Goal: Information Seeking & Learning: Learn about a topic

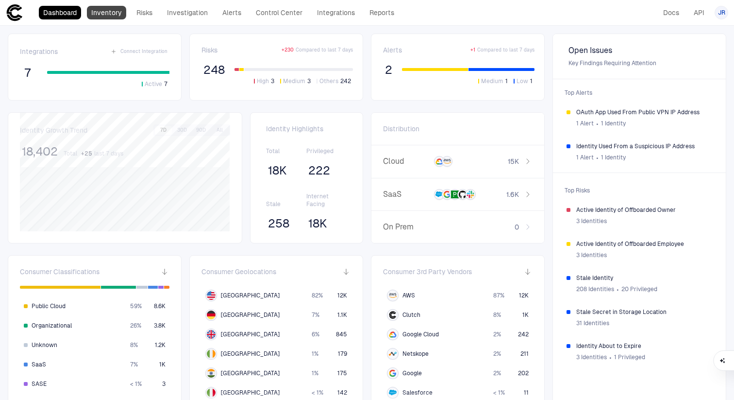
click at [114, 13] on link "Inventory" at bounding box center [106, 13] width 39 height 14
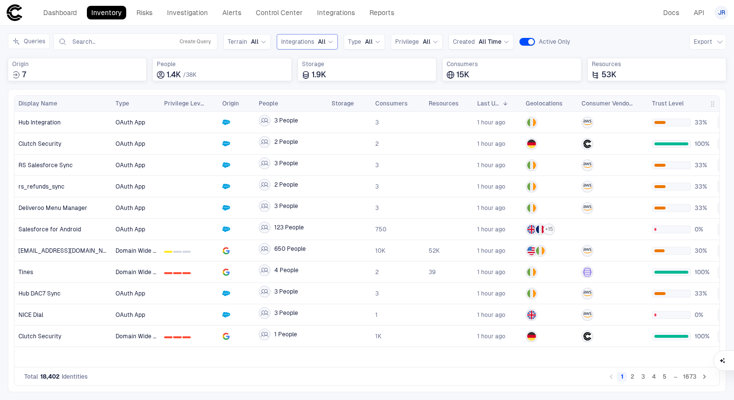
click at [319, 45] on span "All" at bounding box center [322, 42] width 8 height 8
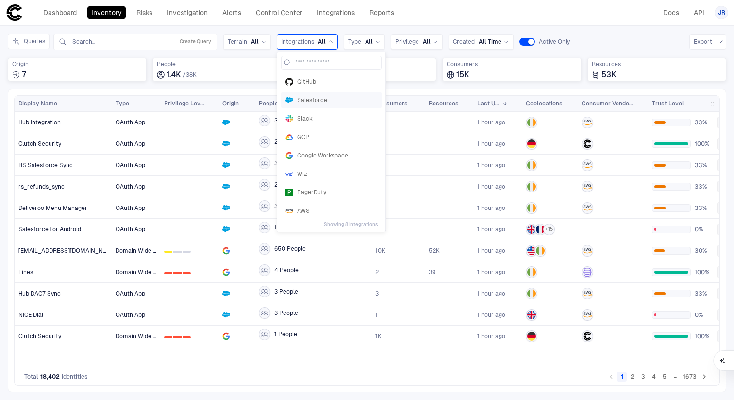
click at [319, 101] on span "Salesforce" at bounding box center [337, 100] width 80 height 8
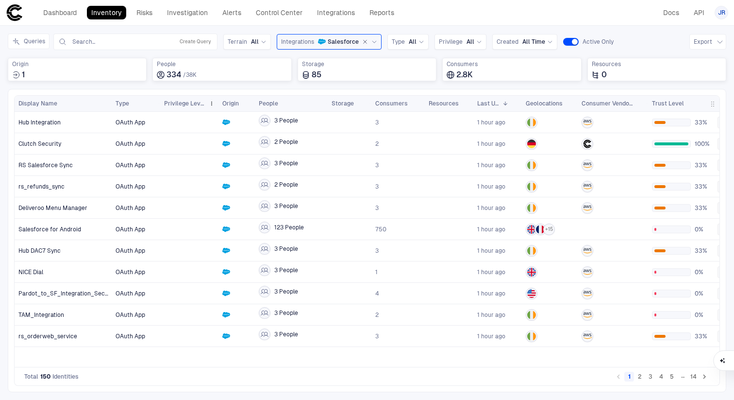
click at [189, 106] on span "Privilege Level" at bounding box center [184, 104] width 41 height 8
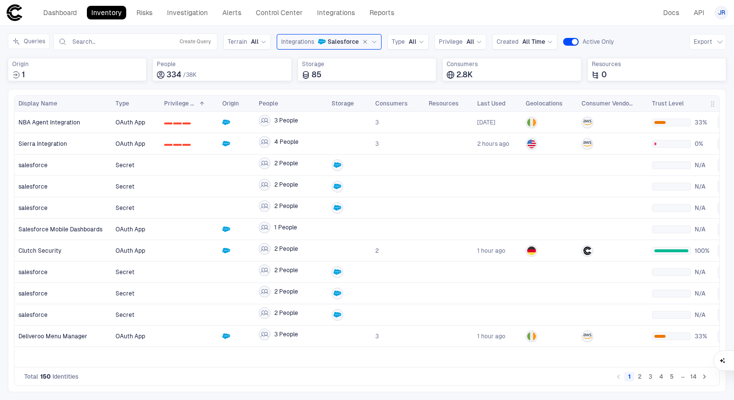
click at [641, 377] on button "2" at bounding box center [640, 376] width 10 height 10
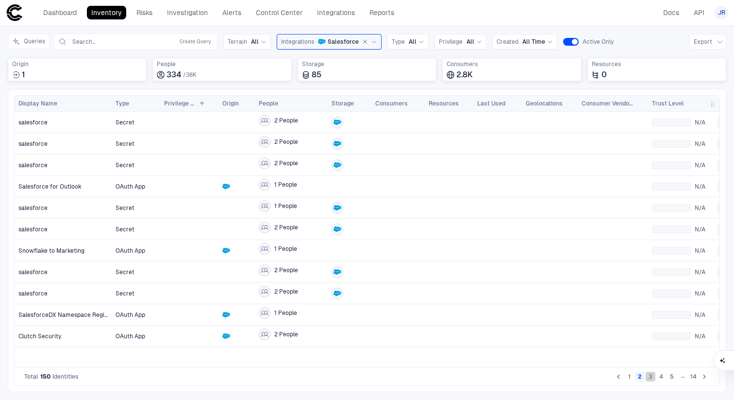
click at [649, 375] on button "3" at bounding box center [651, 376] width 10 height 10
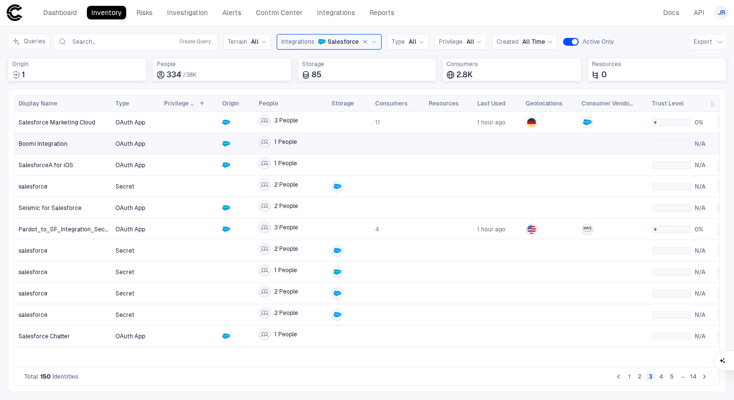
click at [102, 138] on div "Boomi Integration" at bounding box center [63, 144] width 90 height 20
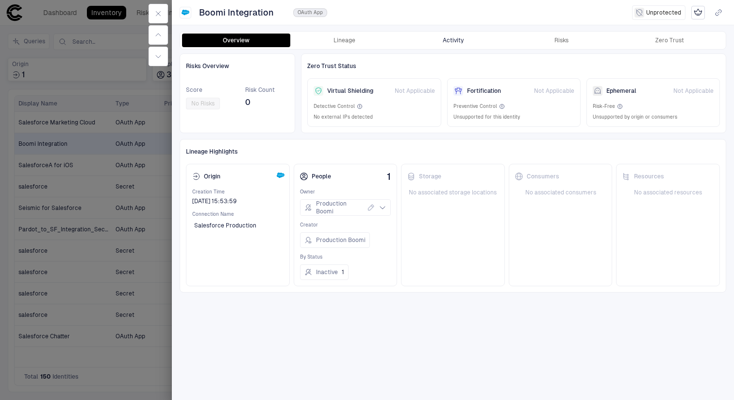
click at [456, 40] on button "Activity" at bounding box center [453, 41] width 108 height 14
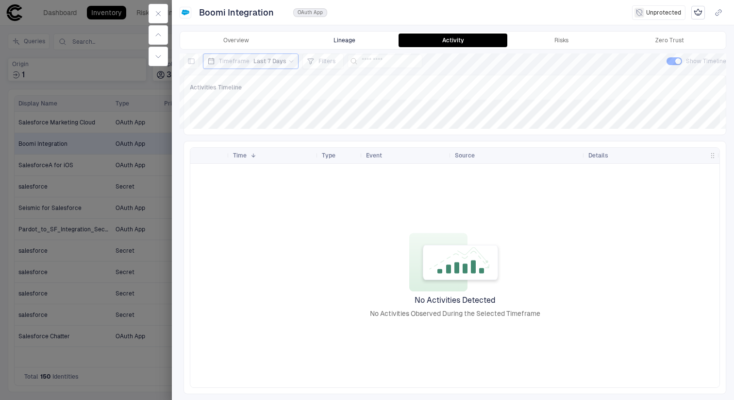
click at [334, 41] on button "Lineage" at bounding box center [344, 41] width 108 height 14
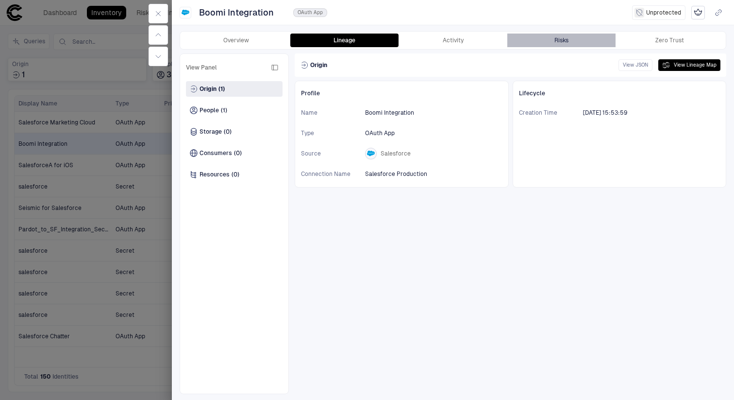
click at [570, 42] on button "Risks" at bounding box center [561, 41] width 108 height 14
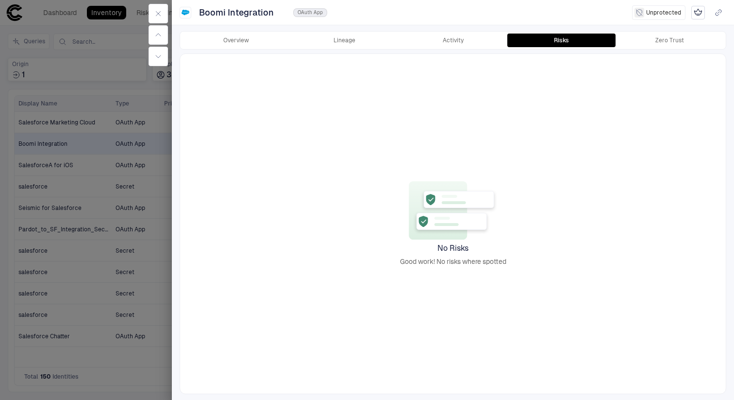
click at [134, 168] on div at bounding box center [367, 200] width 734 height 400
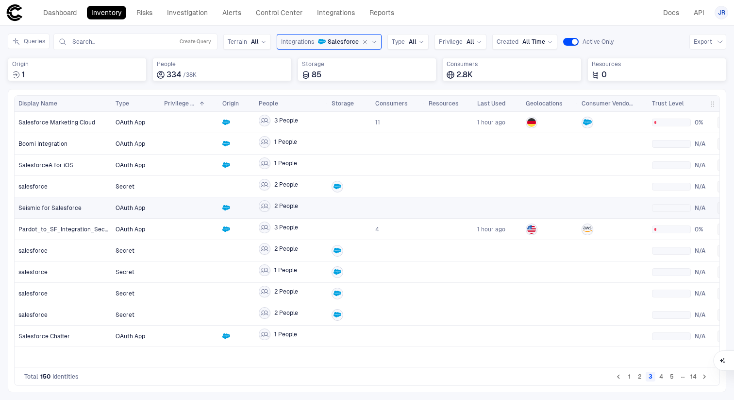
click at [189, 200] on div at bounding box center [189, 208] width 50 height 20
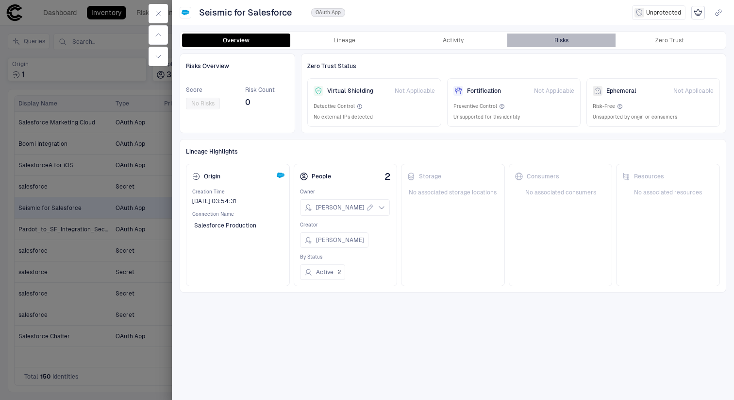
click at [566, 41] on div "Risks" at bounding box center [562, 40] width 14 height 8
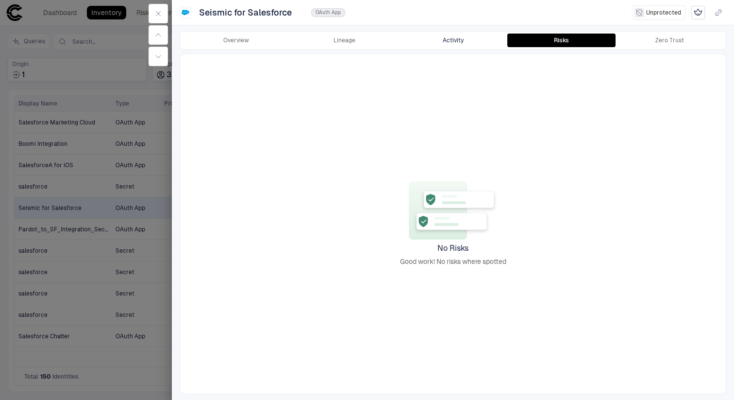
click at [479, 34] on button "Activity" at bounding box center [453, 41] width 108 height 14
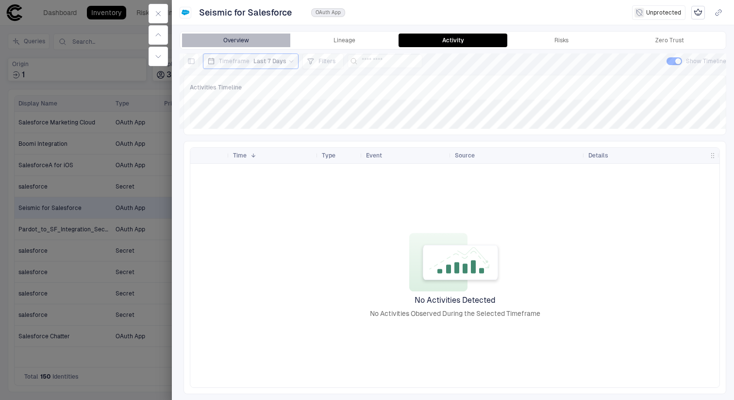
click at [255, 37] on button "Overview" at bounding box center [236, 41] width 108 height 14
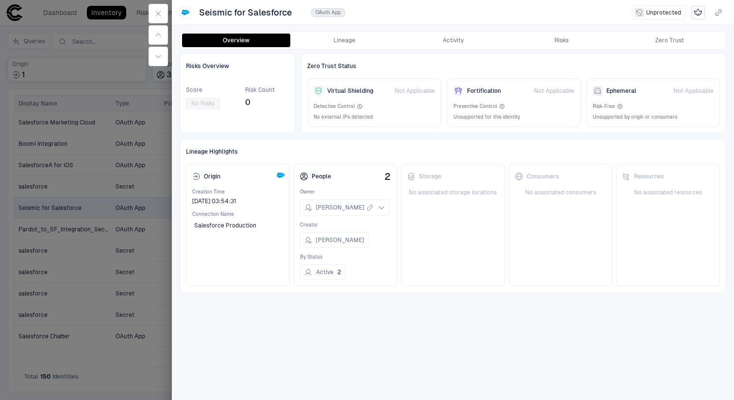
click at [128, 184] on div at bounding box center [367, 200] width 734 height 400
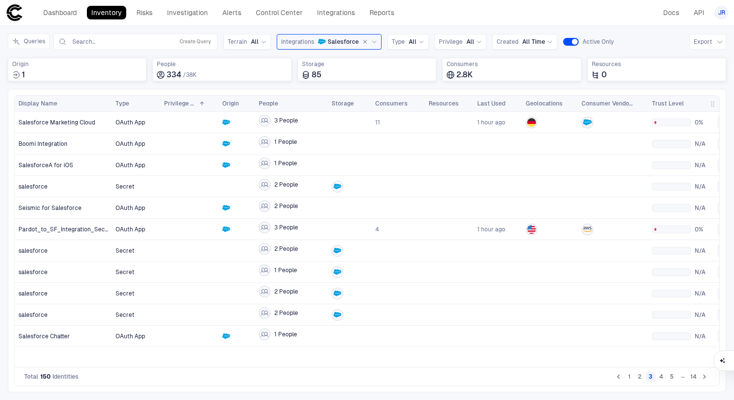
click at [639, 379] on button "2" at bounding box center [640, 376] width 10 height 10
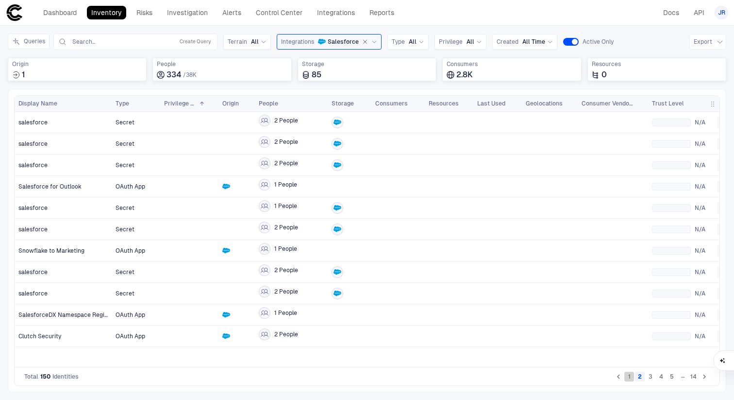
click at [627, 378] on button "1" at bounding box center [629, 376] width 10 height 10
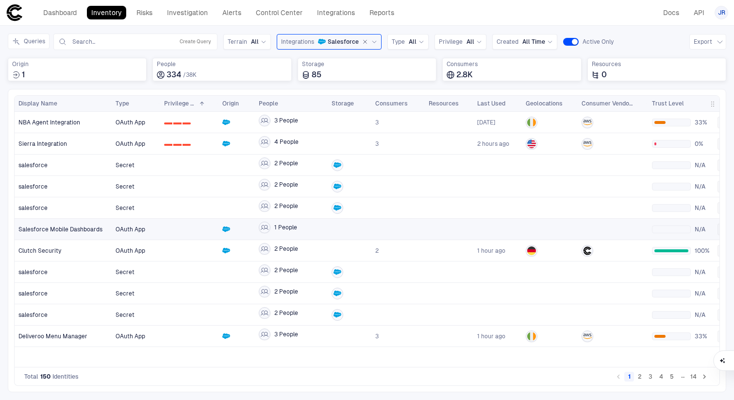
click at [128, 223] on span "OAuth App" at bounding box center [136, 228] width 41 height 19
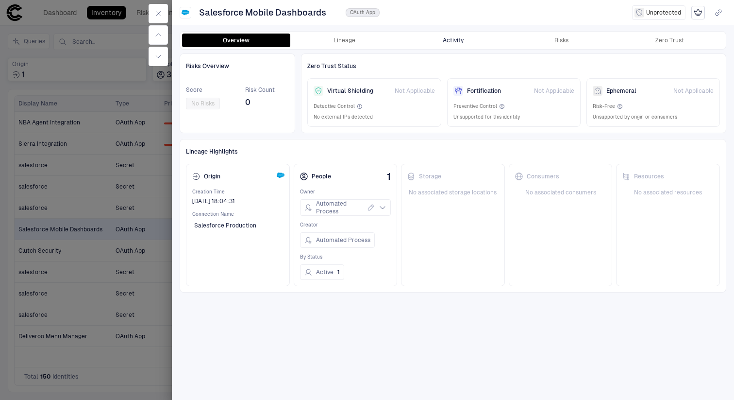
click at [468, 41] on button "Activity" at bounding box center [453, 41] width 108 height 14
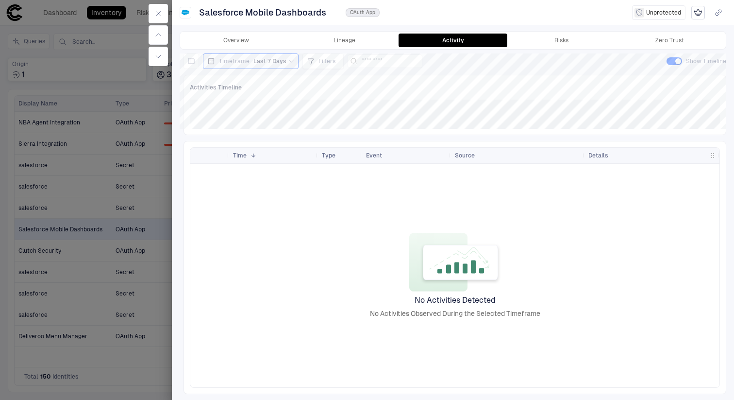
click at [114, 195] on div at bounding box center [367, 200] width 734 height 400
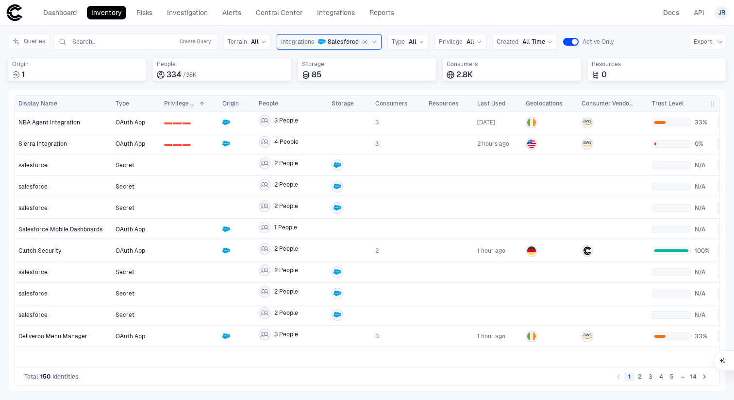
click at [667, 376] on li "5" at bounding box center [672, 376] width 11 height 12
click at [673, 376] on button "5" at bounding box center [672, 376] width 10 height 10
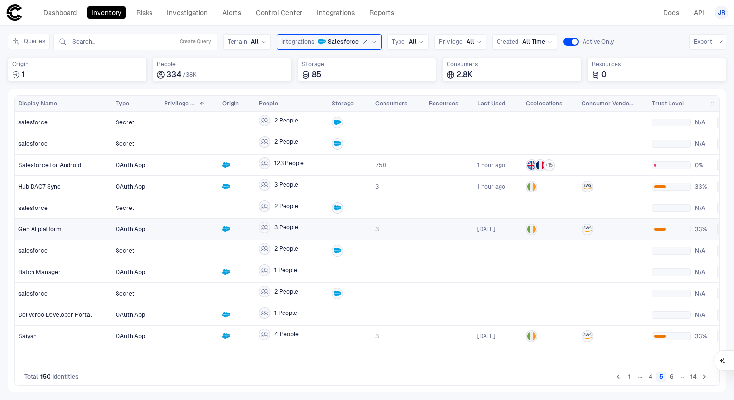
click at [257, 230] on div "3 People" at bounding box center [291, 228] width 73 height 21
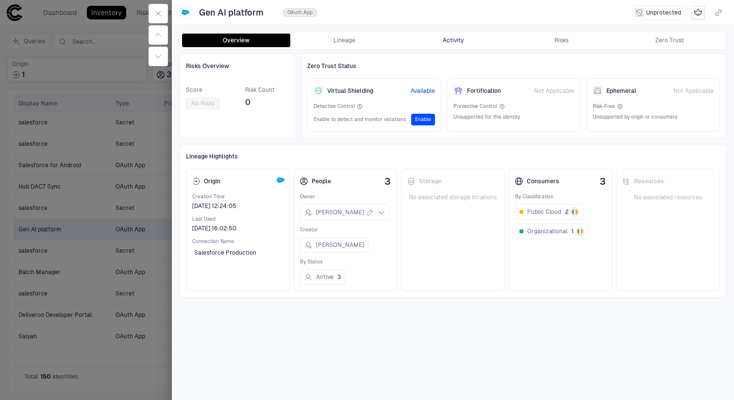
click at [462, 44] on button "Activity" at bounding box center [453, 41] width 108 height 14
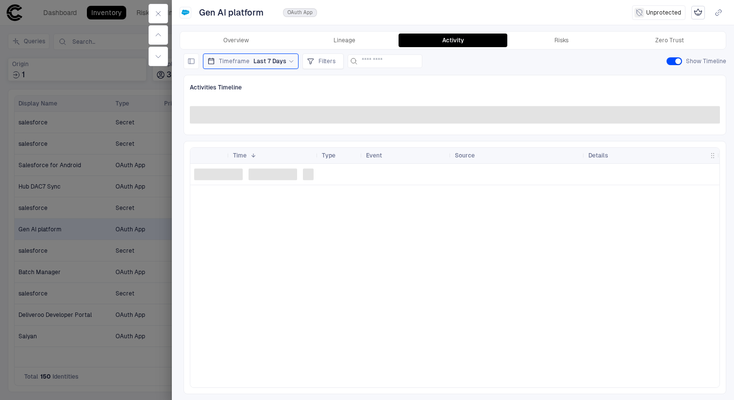
click at [74, 170] on div at bounding box center [367, 200] width 734 height 400
